Goal: Task Accomplishment & Management: Manage account settings

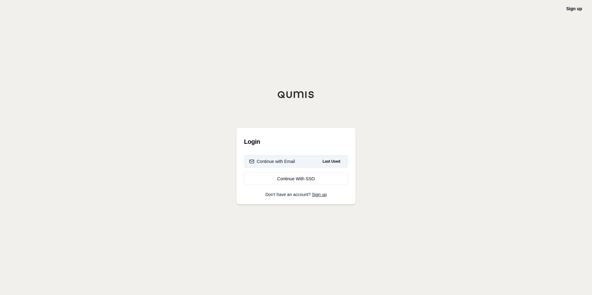
click at [298, 159] on button "Continue with Email Last Used" at bounding box center [296, 161] width 104 height 12
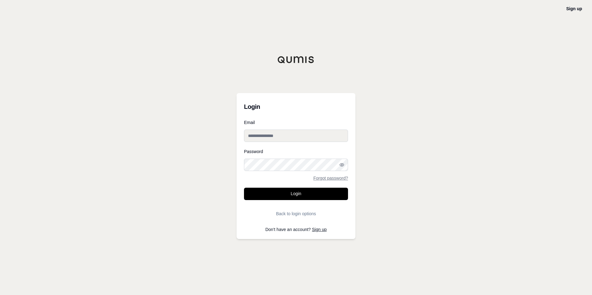
type input "**********"
click at [292, 190] on button "Login" at bounding box center [296, 194] width 104 height 12
